Goal: Navigation & Orientation: Go to known website

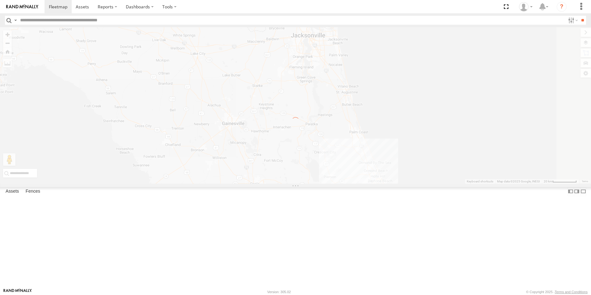
click at [0, 0] on label "×" at bounding box center [0, 0] width 0 height 0
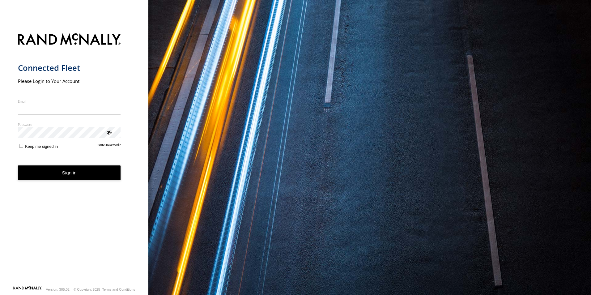
type input "**********"
click at [61, 178] on button "Sign in" at bounding box center [69, 172] width 103 height 15
